Goal: Check status: Check status

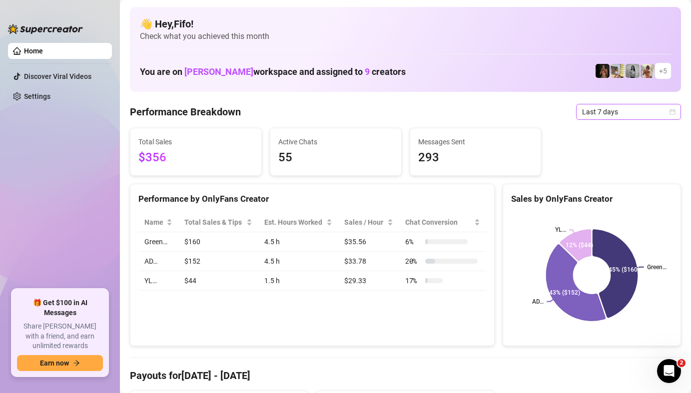
click at [614, 109] on span "Last 7 days" at bounding box center [628, 111] width 93 height 15
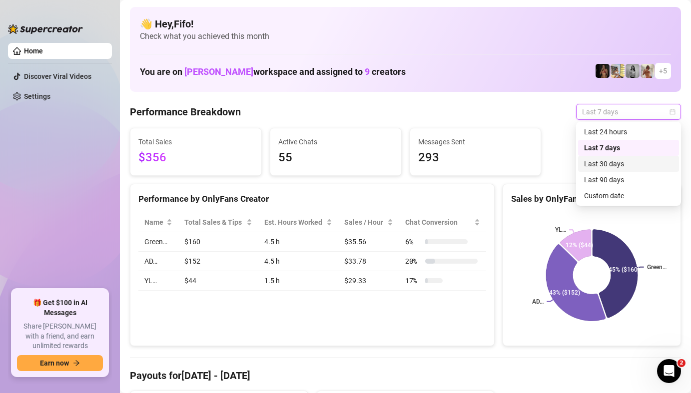
click at [616, 169] on div "Last 30 days" at bounding box center [628, 163] width 89 height 11
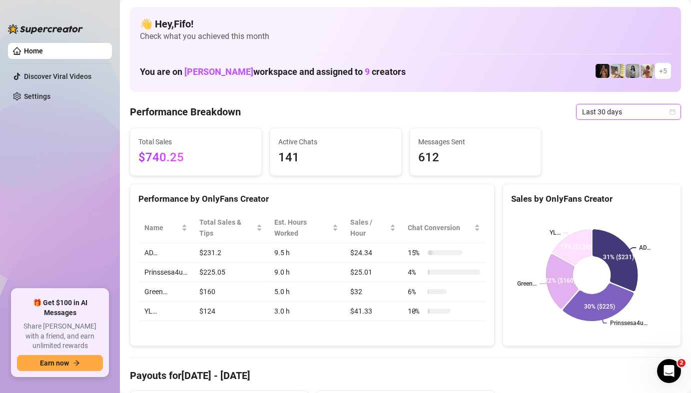
click at [598, 114] on span "Last 30 days" at bounding box center [628, 111] width 93 height 15
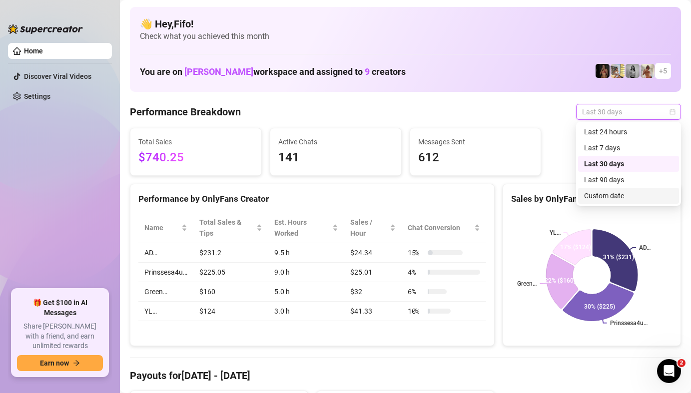
click at [601, 192] on div "Custom date" at bounding box center [628, 195] width 89 height 11
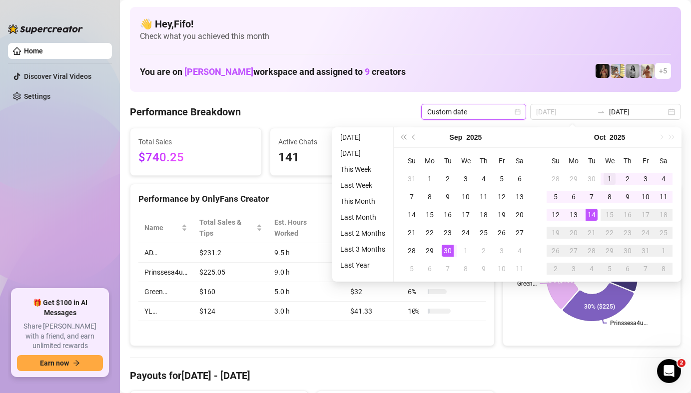
type input "[DATE]"
click at [608, 175] on div "1" at bounding box center [609, 179] width 12 height 12
type input "[DATE]"
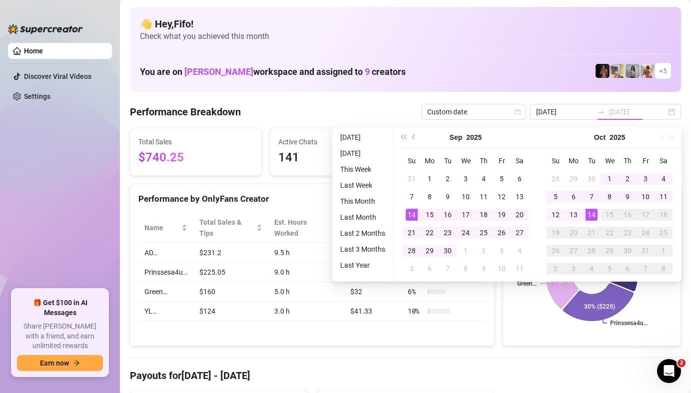
click at [586, 215] on div "14" at bounding box center [591, 215] width 12 height 12
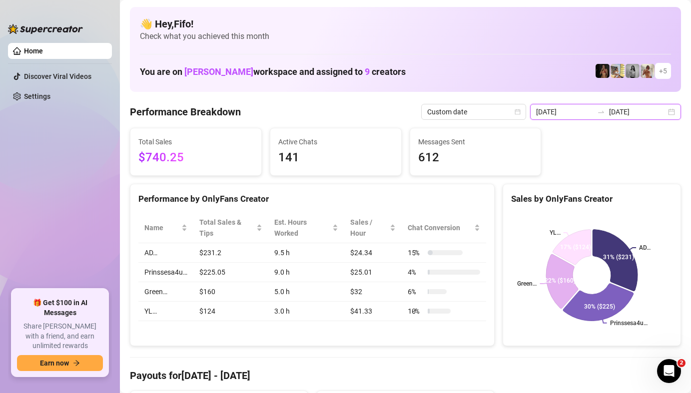
click at [589, 113] on input "[DATE]" at bounding box center [564, 111] width 57 height 11
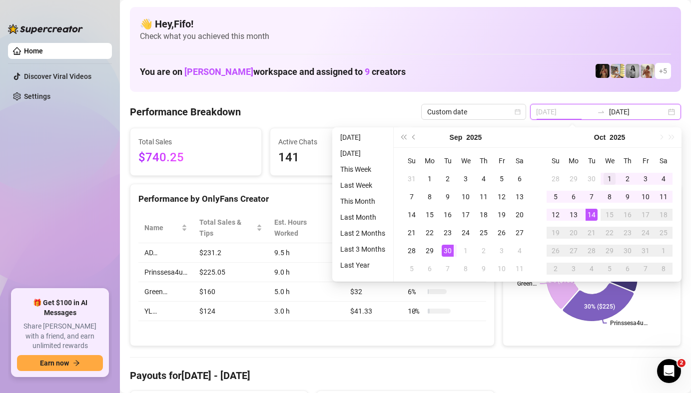
type input "[DATE]"
click at [608, 172] on td "1" at bounding box center [609, 179] width 18 height 18
type input "[DATE]"
click at [588, 213] on div "14" at bounding box center [591, 215] width 12 height 12
type input "[DATE]"
